Goal: Task Accomplishment & Management: Complete application form

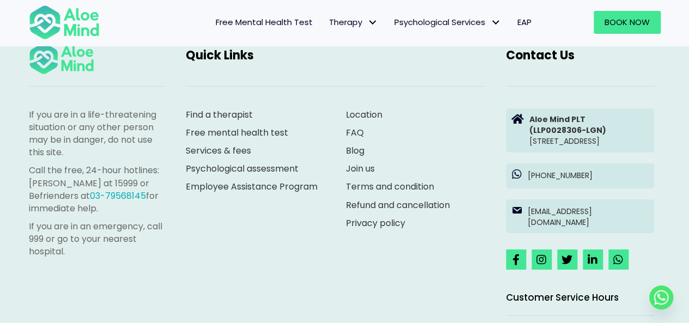
scroll to position [1852, 0]
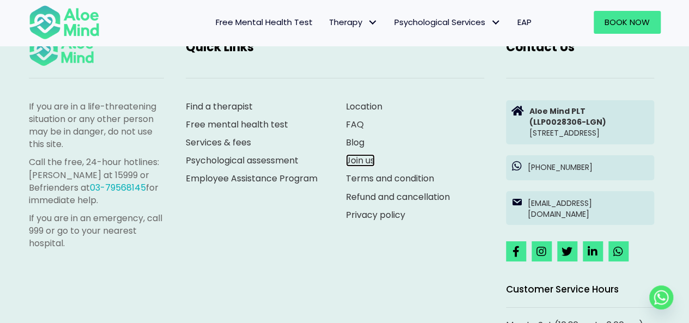
click at [367, 167] on link "Join us" at bounding box center [360, 160] width 29 height 13
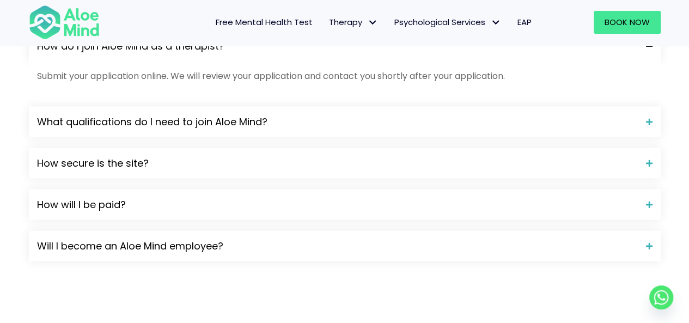
scroll to position [995, 0]
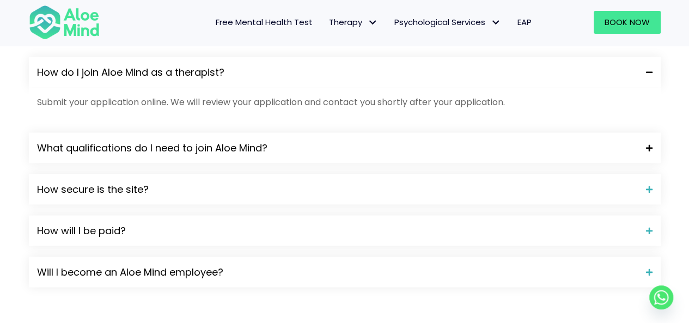
click at [391, 143] on span "What qualifications do I need to join Aloe Mind?" at bounding box center [337, 147] width 600 height 14
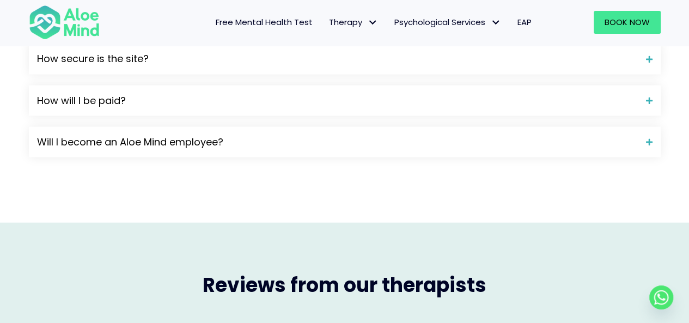
scroll to position [1193, 0]
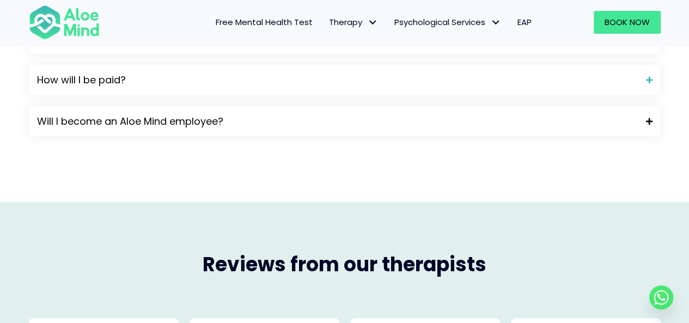
click at [491, 116] on span "Will I become an Aloe Mind employee?" at bounding box center [337, 121] width 600 height 14
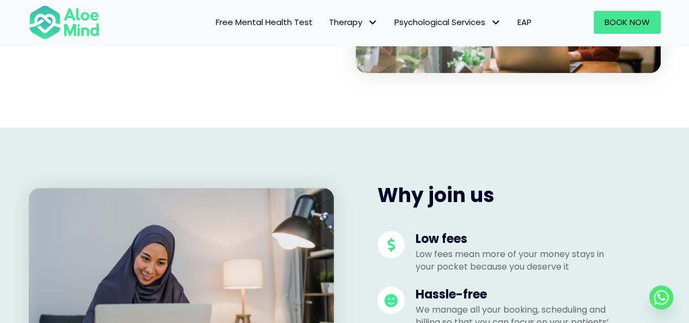
scroll to position [99, 0]
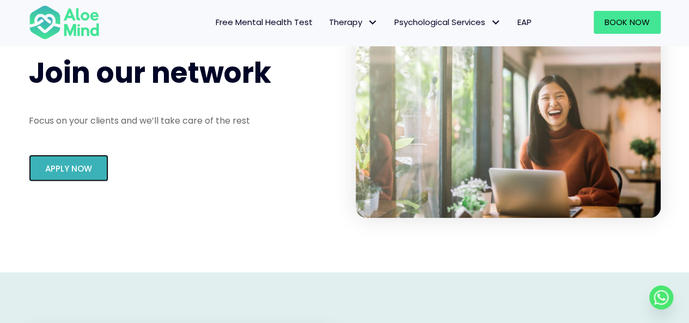
click at [87, 162] on link "Apply Now" at bounding box center [68, 168] width 79 height 27
